Goal: Task Accomplishment & Management: Manage account settings

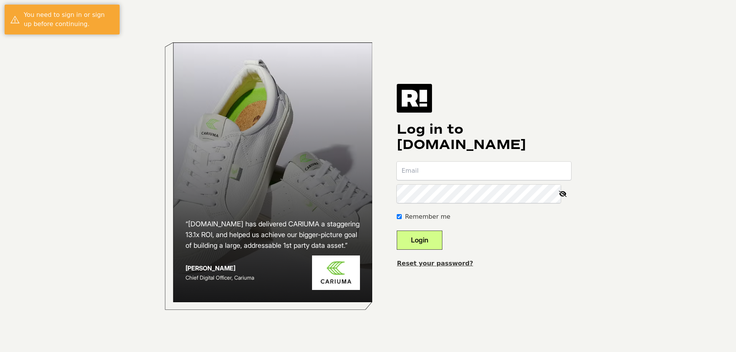
type input "[PERSON_NAME][EMAIL_ADDRESS][PERSON_NAME][DOMAIN_NAME]"
click at [428, 239] on button "Login" at bounding box center [420, 240] width 46 height 19
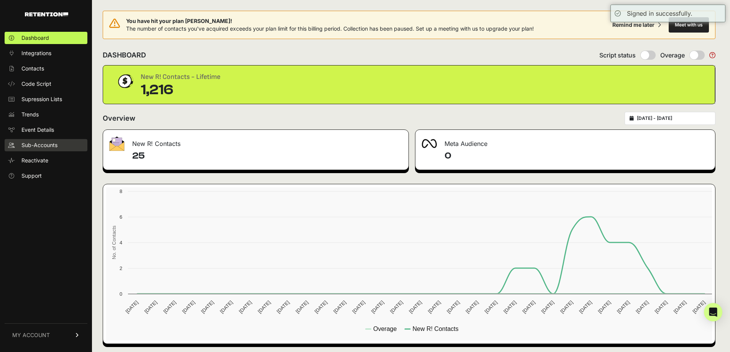
click at [29, 145] on span "Sub-Accounts" at bounding box center [39, 145] width 36 height 8
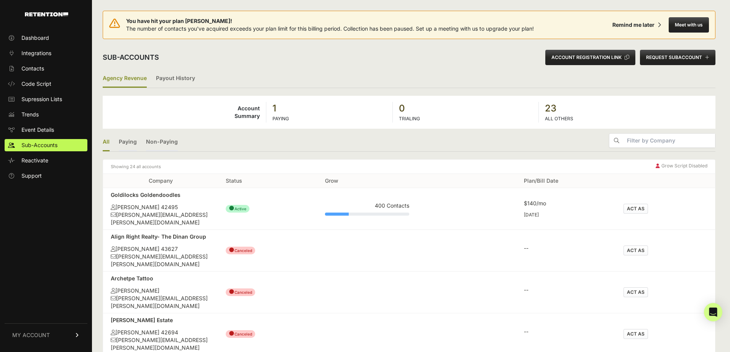
click at [638, 208] on button "ACT AS" at bounding box center [635, 209] width 25 height 10
